Goal: Information Seeking & Learning: Learn about a topic

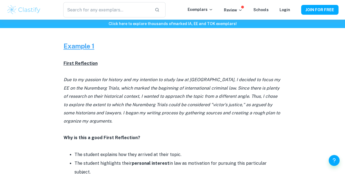
scroll to position [289, 0]
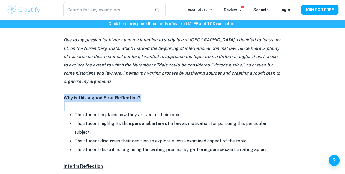
drag, startPoint x: 65, startPoint y: 99, endPoint x: 125, endPoint y: 108, distance: 61.0
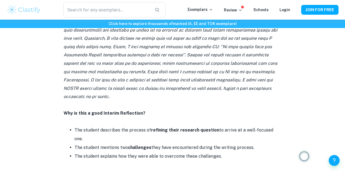
scroll to position [459, 0]
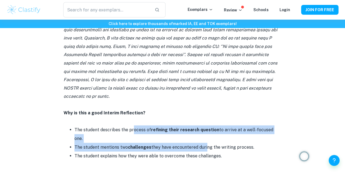
drag, startPoint x: 133, startPoint y: 114, endPoint x: 207, endPoint y: 119, distance: 74.6
click at [207, 125] on ul "The student describes the process of refining their research question to arrive…" at bounding box center [172, 142] width 218 height 35
click at [157, 143] on li "The student mentions two challenges they have encountered during the writing pr…" at bounding box center [177, 147] width 207 height 9
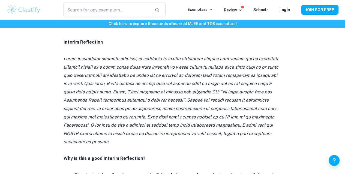
scroll to position [413, 0]
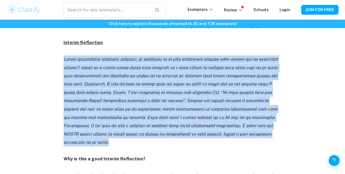
drag, startPoint x: 73, startPoint y: 55, endPoint x: 254, endPoint y: 129, distance: 195.7
click at [254, 129] on icon at bounding box center [170, 101] width 215 height 88
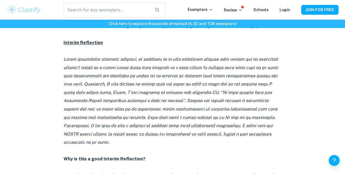
click at [254, 89] on p at bounding box center [172, 100] width 218 height 91
drag, startPoint x: 215, startPoint y: 114, endPoint x: 37, endPoint y: 31, distance: 196.7
drag, startPoint x: 64, startPoint y: 53, endPoint x: 279, endPoint y: 126, distance: 227.7
click at [279, 126] on p at bounding box center [172, 100] width 218 height 91
copy icon "Lorem ipsumdolor sitametc adipisci, el seddoeiu te in utla etdolorem aliquae ad…"
